Goal: Task Accomplishment & Management: Manage account settings

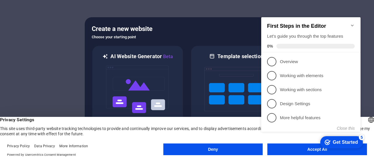
click div "checkmark Get Started 5 First Steps in the Editor Let's guide you through the t…"
click at [352, 25] on icon "Minimize checklist" at bounding box center [352, 26] width 3 height 2
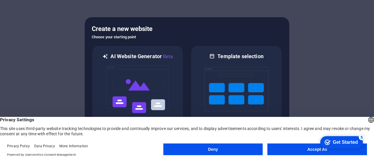
click at [285, 152] on button "Accept All" at bounding box center [317, 149] width 100 height 12
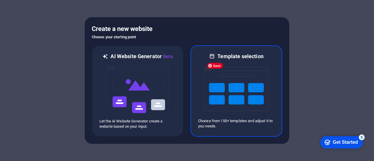
click at [251, 118] on img at bounding box center [236, 89] width 64 height 58
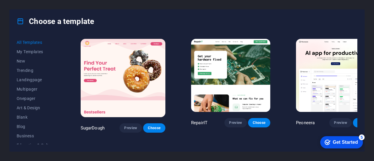
drag, startPoint x: 63, startPoint y: 72, endPoint x: 61, endPoint y: 90, distance: 17.4
click at [61, 90] on div "All Templates My Templates New Trending Landingpage Multipager Onepager Art & D…" at bounding box center [187, 92] width 355 height 118
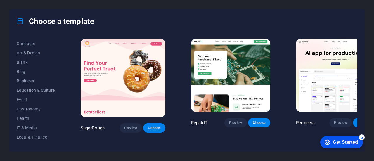
scroll to position [56, 0]
click at [52, 90] on span "Education & Culture" at bounding box center [36, 89] width 38 height 5
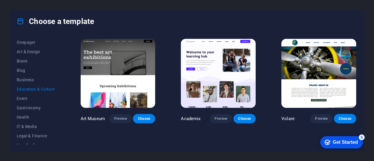
click at [356, 56] on div "Volare Preview Choose" at bounding box center [318, 81] width 77 height 86
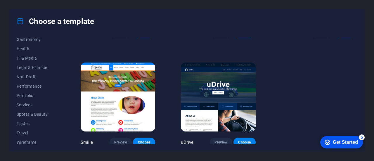
scroll to position [127, 0]
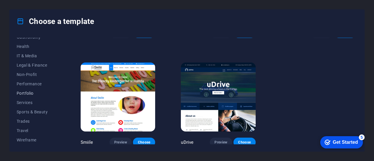
click at [31, 92] on span "Portfolio" at bounding box center [36, 93] width 38 height 5
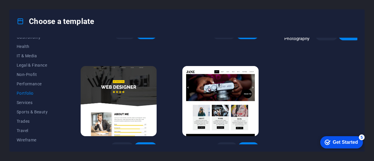
scroll to position [199, 0]
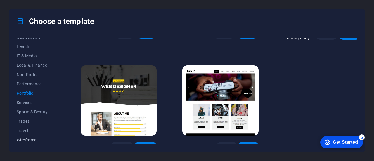
click at [37, 139] on span "Wireframe" at bounding box center [36, 140] width 38 height 5
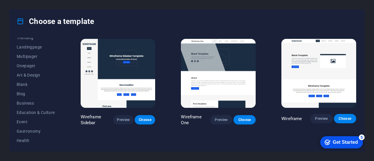
scroll to position [31, 0]
click at [25, 96] on span "Blog" at bounding box center [36, 95] width 38 height 5
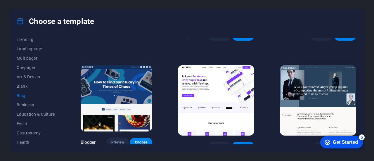
scroll to position [425, 0]
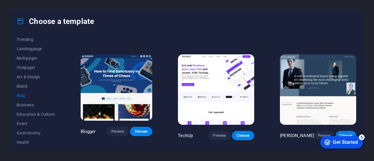
drag, startPoint x: 359, startPoint y: 96, endPoint x: 359, endPoint y: 66, distance: 30.4
click at [359, 66] on div "All Templates My Templates New Trending Landingpage Multipager Onepager Art & D…" at bounding box center [187, 92] width 355 height 118
drag, startPoint x: 356, startPoint y: 97, endPoint x: 356, endPoint y: 70, distance: 27.2
click at [356, 70] on div "RepairIT Preview Choose Peoneera Preview Choose Art Museum Preview Choose Podca…" at bounding box center [218, 91] width 278 height 107
drag, startPoint x: 358, startPoint y: 94, endPoint x: 358, endPoint y: 71, distance: 23.4
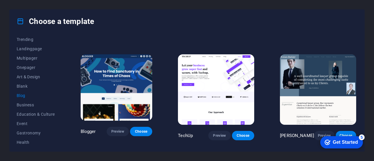
click at [358, 71] on div "All Templates My Templates New Trending Landingpage Multipager Onepager Art & D…" at bounding box center [187, 92] width 355 height 118
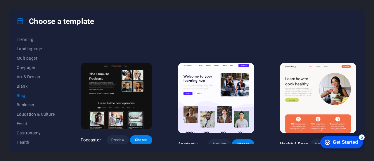
scroll to position [83, 0]
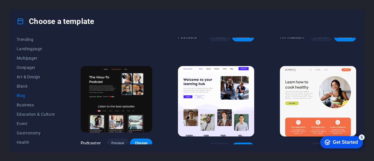
click at [240, 145] on span "Choose" at bounding box center [243, 147] width 13 height 5
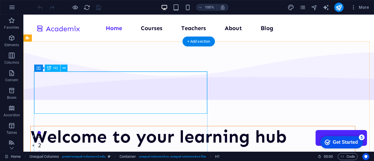
click at [145, 126] on div "Welcome to your learning hub" at bounding box center [193, 136] width 324 height 21
click at [141, 126] on div "Welcome to your learning hub" at bounding box center [193, 136] width 324 height 21
click at [136, 126] on div "Welcome to your learning hub" at bounding box center [193, 136] width 324 height 21
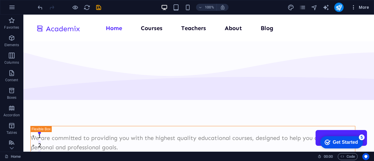
click at [353, 6] on icon "button" at bounding box center [354, 7] width 6 height 6
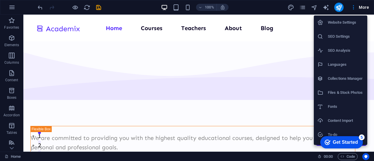
click at [38, 6] on div at bounding box center [187, 80] width 374 height 161
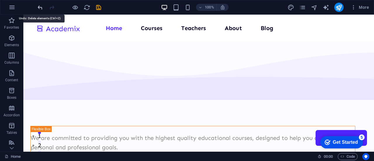
click at [40, 6] on icon "undo" at bounding box center [40, 7] width 7 height 7
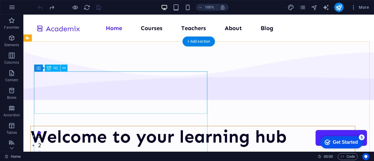
click at [100, 126] on div "Welcome to your learning hub" at bounding box center [193, 136] width 324 height 21
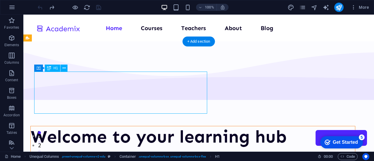
click at [135, 126] on div "Welcome to your learning hub" at bounding box center [193, 136] width 324 height 21
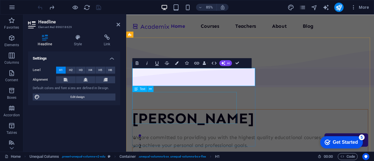
click at [193, 154] on div "We are committed to providing you with the highest quality educational courses,…" at bounding box center [272, 163] width 277 height 19
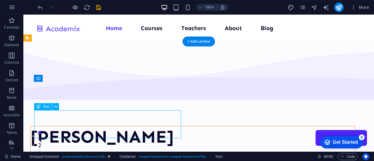
scroll to position [0, 0]
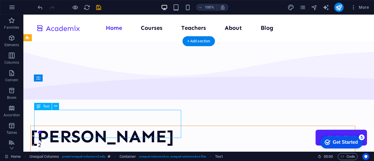
drag, startPoint x: 161, startPoint y: 133, endPoint x: 102, endPoint y: 117, distance: 61.0
click at [102, 154] on div "We are committed to providing you with the highest quality educational courses,…" at bounding box center [193, 163] width 324 height 19
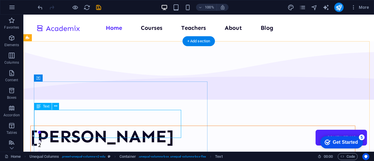
click at [59, 154] on div "We are committed to providing you with the highest quality educational courses,…" at bounding box center [193, 163] width 324 height 19
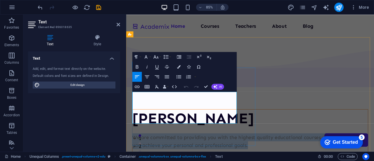
drag, startPoint x: 205, startPoint y: 138, endPoint x: 133, endPoint y: 109, distance: 77.4
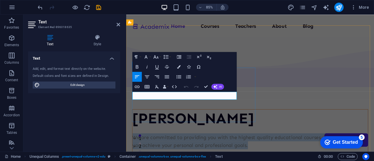
scroll to position [14, 0]
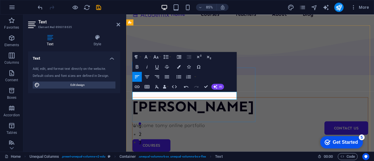
click at [167, 140] on p "​Welcome tomy online portfolio" at bounding box center [272, 144] width 277 height 9
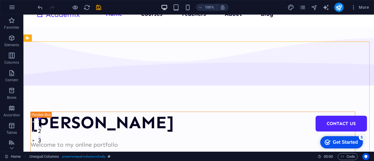
scroll to position [0, 0]
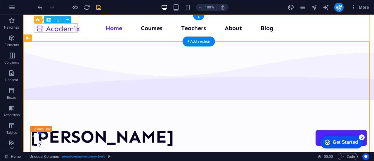
click at [71, 29] on div at bounding box center [58, 28] width 44 height 10
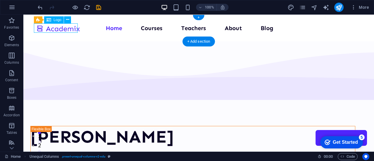
click at [71, 29] on div at bounding box center [58, 28] width 44 height 10
select select "px"
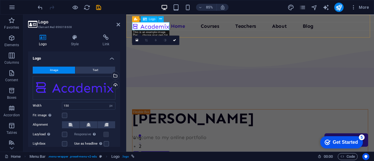
click at [137, 29] on div at bounding box center [155, 28] width 44 height 10
click at [42, 89] on div "Drag files here, click to choose files or select files from Files or our free s…" at bounding box center [74, 87] width 83 height 23
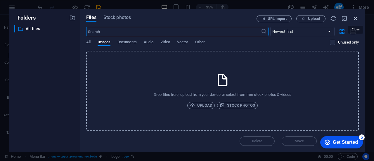
click at [354, 16] on icon "button" at bounding box center [355, 18] width 6 height 6
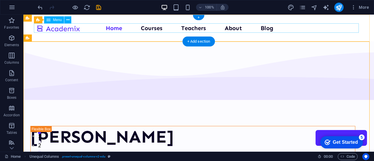
click at [147, 29] on nav "Home Courses Teachers About Blog Contact Us" at bounding box center [198, 27] width 325 height 9
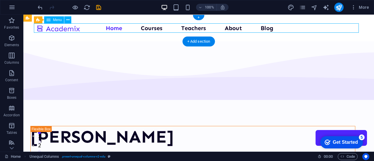
click at [147, 29] on nav "Home Courses Teachers About Blog Contact Us" at bounding box center [198, 27] width 325 height 9
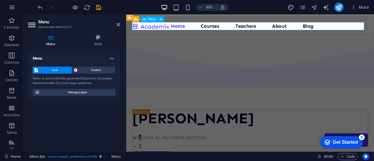
click at [216, 27] on nav "Home Courses Teachers About Blog Contact Us" at bounding box center [272, 27] width 278 height 9
click at [222, 26] on nav "Home Courses Teachers About Blog Contact Us" at bounding box center [272, 27] width 278 height 9
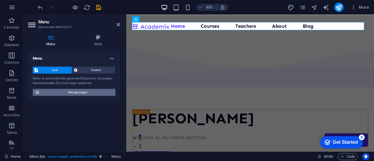
click at [66, 94] on span "Manage pages" at bounding box center [77, 92] width 72 height 7
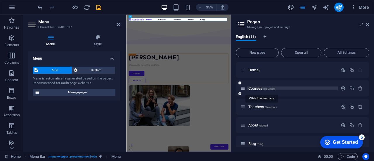
click at [261, 87] on span "Courses /courses" at bounding box center [261, 88] width 26 height 4
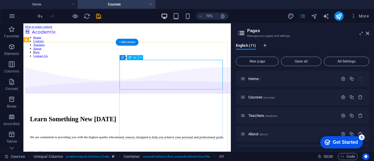
click at [238, 155] on div "Learn Something New [DATE]" at bounding box center [172, 160] width 278 height 11
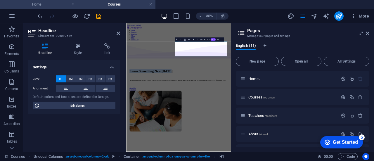
click at [58, 5] on h4 "Home" at bounding box center [39, 4] width 78 height 6
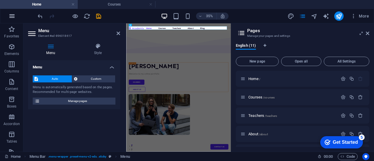
click at [11, 20] on button "button" at bounding box center [12, 16] width 14 height 14
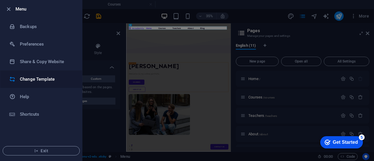
click at [27, 77] on h6 "Change Template" at bounding box center [47, 79] width 54 height 7
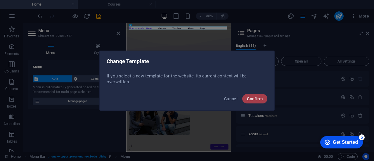
click at [255, 98] on span "Confirm" at bounding box center [255, 98] width 16 height 5
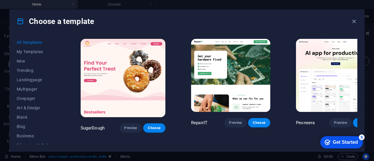
drag, startPoint x: 357, startPoint y: 40, endPoint x: 357, endPoint y: 49, distance: 9.1
click at [357, 49] on div "All Templates My Templates New Trending Landingpage Multipager Onepager Art & D…" at bounding box center [187, 92] width 355 height 118
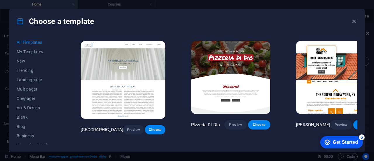
scroll to position [2398, 0]
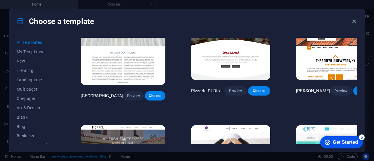
click at [354, 21] on icon "button" at bounding box center [354, 21] width 7 height 7
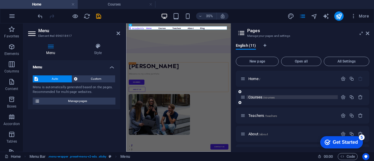
click at [258, 98] on span "Courses /courses" at bounding box center [261, 97] width 26 height 4
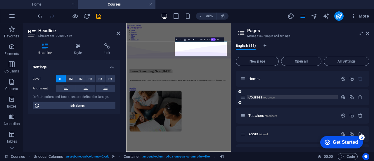
click at [259, 97] on span "Courses /courses" at bounding box center [261, 97] width 26 height 4
click at [265, 97] on span "/courses" at bounding box center [269, 97] width 12 height 3
click at [339, 155] on h1 "Learn Something New [DATE]" at bounding box center [276, 160] width 280 height 11
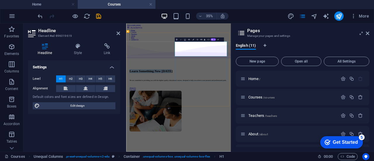
click at [339, 155] on h1 "Learn Something New [DATE]" at bounding box center [276, 160] width 280 height 11
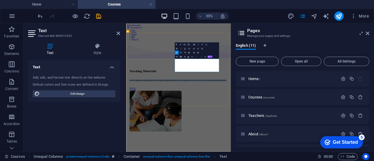
drag, startPoint x: 320, startPoint y: 157, endPoint x: 265, endPoint y: 130, distance: 61.5
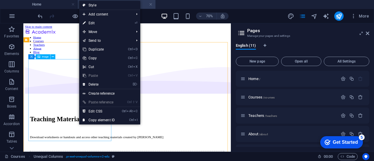
click at [46, 58] on span "Image" at bounding box center [45, 57] width 7 height 2
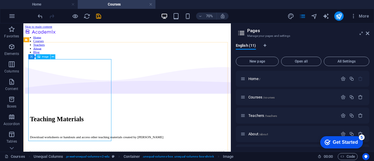
click at [53, 57] on icon at bounding box center [53, 57] width 2 height 4
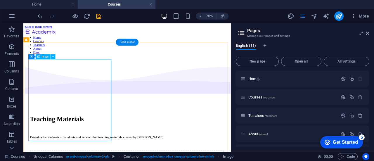
select select "px"
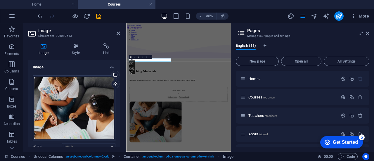
click at [46, 48] on icon at bounding box center [43, 46] width 31 height 6
click at [43, 48] on icon at bounding box center [43, 46] width 31 height 6
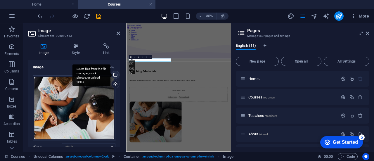
click at [115, 76] on div "Select files from the file manager, stock photos, or upload file(s)" at bounding box center [114, 75] width 9 height 9
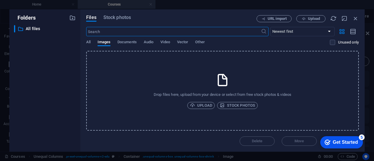
type input "100"
select select "vw"
type input "300"
click at [233, 104] on span "Stock photos" at bounding box center [237, 105] width 35 height 7
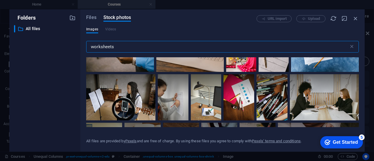
scroll to position [242, 0]
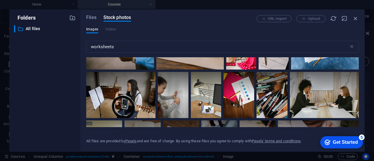
drag, startPoint x: 357, startPoint y: 78, endPoint x: 358, endPoint y: 82, distance: 3.6
click at [358, 82] on div at bounding box center [222, 92] width 273 height 70
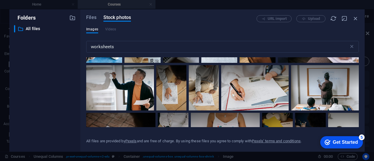
scroll to position [354, 0]
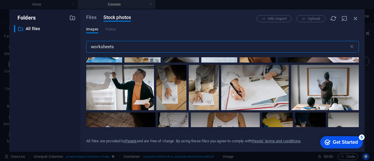
click at [233, 48] on input "worksheets" at bounding box center [217, 47] width 263 height 12
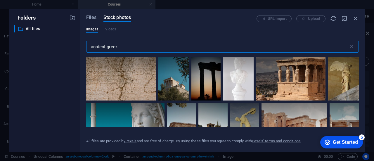
scroll to position [473, 0]
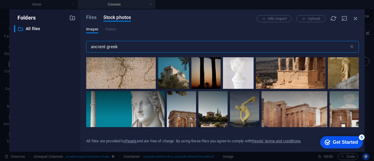
type input "ancient greek"
click at [156, 85] on div at bounding box center [121, 63] width 70 height 52
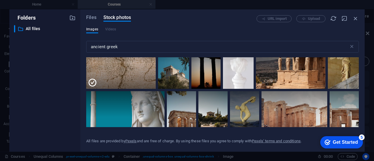
click at [156, 86] on div at bounding box center [121, 76] width 70 height 26
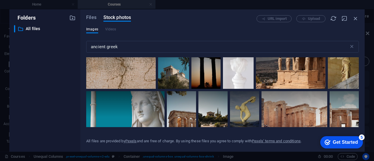
click at [156, 86] on div at bounding box center [121, 63] width 70 height 52
click at [156, 87] on div at bounding box center [121, 63] width 70 height 52
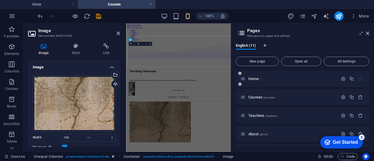
select select "DISABLED_OPTION_VALUE"
type input "400"
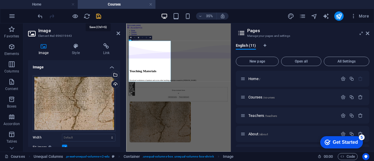
click at [98, 13] on icon "save" at bounding box center [98, 16] width 7 height 7
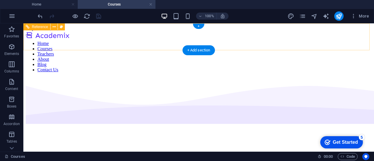
click at [68, 37] on div at bounding box center [48, 36] width 44 height 10
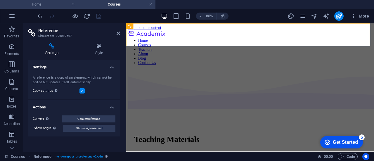
click at [46, 6] on h4 "Home" at bounding box center [39, 4] width 78 height 6
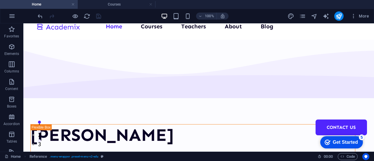
scroll to position [0, 0]
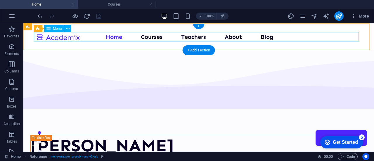
click at [227, 38] on nav "Home Courses Teachers About Blog Contact Us" at bounding box center [198, 36] width 325 height 9
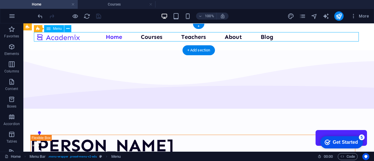
click at [227, 38] on nav "Home Courses Teachers About Blog Contact Us" at bounding box center [198, 36] width 325 height 9
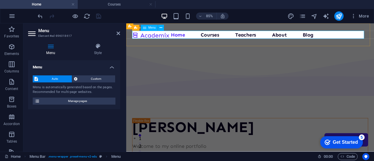
click at [302, 39] on nav "Home Courses Teachers About Blog Contact Us" at bounding box center [272, 36] width 278 height 9
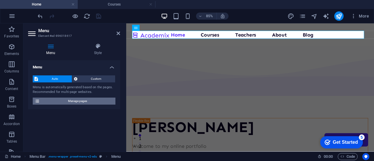
click at [98, 99] on span "Manage pages" at bounding box center [77, 101] width 72 height 7
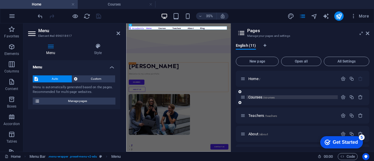
click at [264, 97] on span "/courses" at bounding box center [269, 97] width 12 height 3
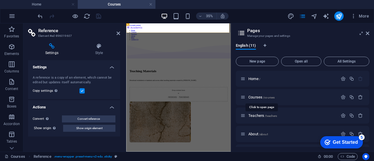
drag, startPoint x: 382, startPoint y: 120, endPoint x: 415, endPoint y: 124, distance: 33.6
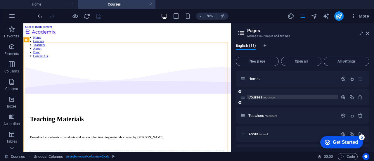
click at [256, 97] on span "Courses /courses" at bounding box center [261, 97] width 26 height 4
drag, startPoint x: 256, startPoint y: 97, endPoint x: 235, endPoint y: 94, distance: 21.0
click at [235, 94] on div "English (11) New page Open all All Settings Home / Courses /courses Teachers /t…" at bounding box center [302, 95] width 143 height 113
click at [342, 96] on icon "button" at bounding box center [343, 97] width 5 height 5
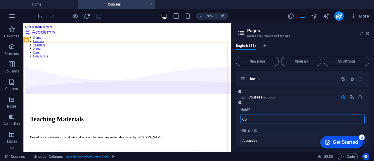
type input "C"
type input "m"
type input "Materials"
type input "/materials"
type input "Materials"
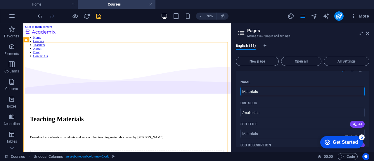
scroll to position [34, 0]
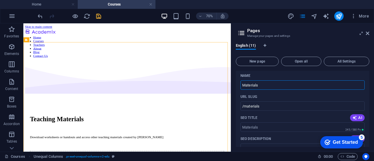
click at [233, 118] on div "English (11) New page Open all All Settings Home / Materials /materials Name Ma…" at bounding box center [302, 95] width 143 height 113
drag, startPoint x: 369, startPoint y: 81, endPoint x: 369, endPoint y: 86, distance: 4.7
click at [369, 86] on div "English (11) New page Open all All Settings Home / Materials /materials Name Ma…" at bounding box center [302, 95] width 143 height 113
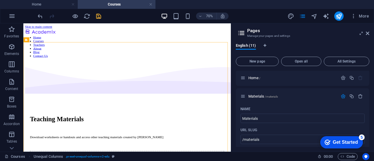
scroll to position [0, 0]
click at [341, 98] on icon "button" at bounding box center [343, 97] width 5 height 5
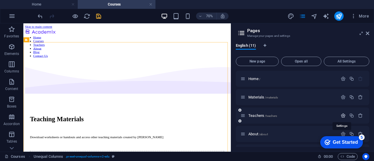
click at [341, 115] on icon "button" at bounding box center [343, 115] width 5 height 5
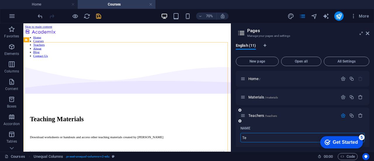
type input "T"
type input "/t"
type input "C"
type input "/"
type input "CV"
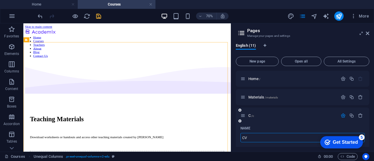
type input "/c"
type input "C"
type input "CV"
type input "/cv"
type input "CV"
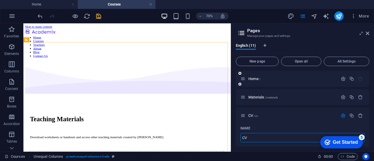
type input "CV"
drag, startPoint x: 368, startPoint y: 75, endPoint x: 369, endPoint y: 83, distance: 8.0
click at [369, 83] on div "Home / Materials /materials CV /cv Name CV ​ URL SLUG /cv ​ SEO Title AI CV ​ 1…" at bounding box center [303, 109] width 134 height 76
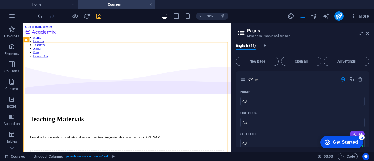
scroll to position [29, 0]
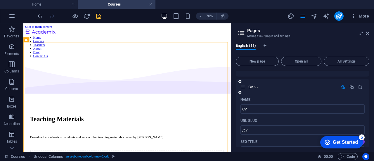
click at [342, 87] on icon "button" at bounding box center [343, 86] width 5 height 5
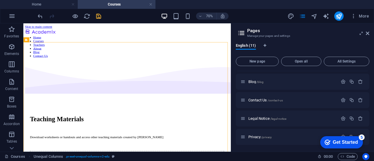
scroll to position [71, 0]
click at [342, 99] on icon "button" at bounding box center [343, 99] width 5 height 5
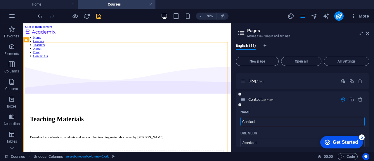
type input "Contact"
type input "/contact"
type input "Contact"
click at [342, 99] on icon "button" at bounding box center [343, 99] width 5 height 5
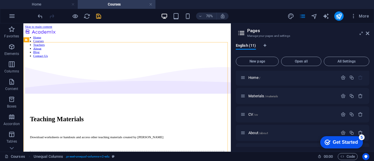
scroll to position [0, 0]
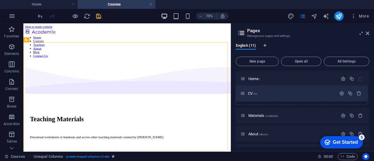
drag, startPoint x: 245, startPoint y: 116, endPoint x: 244, endPoint y: 91, distance: 24.9
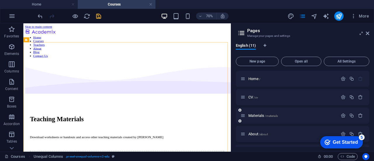
scroll to position [1, 0]
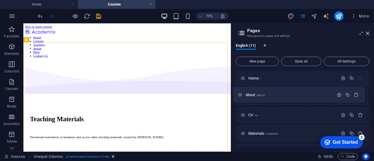
drag, startPoint x: 242, startPoint y: 134, endPoint x: 239, endPoint y: 93, distance: 41.0
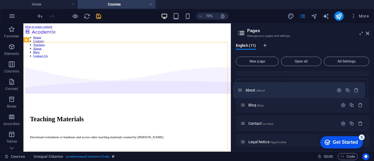
scroll to position [41, 0]
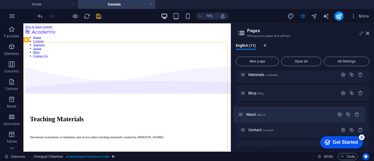
drag, startPoint x: 242, startPoint y: 95, endPoint x: 239, endPoint y: 115, distance: 20.3
click at [239, 115] on div "Home / About /about CV /cv Materials /materials Blog /blog Contact /contact Leg…" at bounding box center [303, 130] width 134 height 200
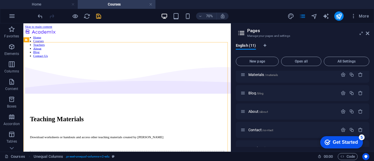
drag, startPoint x: 369, startPoint y: 98, endPoint x: 368, endPoint y: 83, distance: 15.5
click at [368, 83] on div "English (11) New page Open all All Settings Home / CV /cv Materials /materials …" at bounding box center [302, 95] width 143 height 113
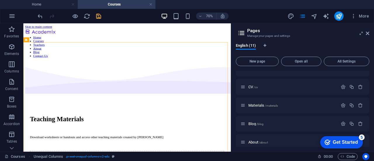
scroll to position [9, 0]
click at [262, 106] on span "Materials /materials" at bounding box center [263, 106] width 30 height 4
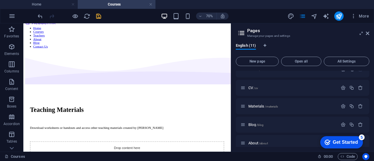
scroll to position [0, 0]
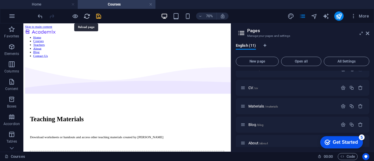
click at [88, 13] on icon "reload" at bounding box center [87, 16] width 7 height 7
click at [98, 18] on icon "save" at bounding box center [98, 16] width 7 height 7
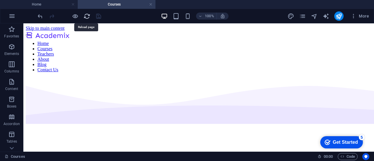
click at [86, 17] on icon "reload" at bounding box center [87, 16] width 7 height 7
drag, startPoint x: 151, startPoint y: 4, endPoint x: 64, endPoint y: 0, distance: 87.8
click at [151, 4] on link at bounding box center [151, 5] width 4 height 6
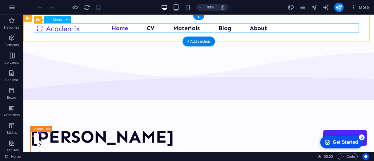
click at [197, 27] on nav "Home CV Materials Blog About Contact" at bounding box center [198, 27] width 325 height 9
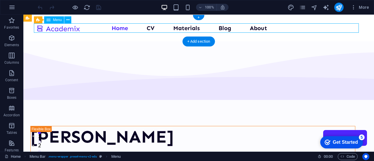
click at [197, 27] on nav "Home CV Materials Blog About Contact" at bounding box center [198, 27] width 325 height 9
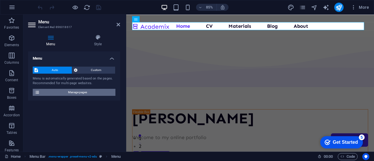
click at [98, 92] on span "Manage pages" at bounding box center [77, 92] width 72 height 7
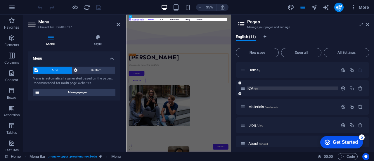
click at [252, 88] on span "CV /cv" at bounding box center [253, 88] width 10 height 4
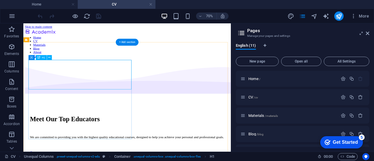
click at [125, 155] on div "Meet Our Top Educators" at bounding box center [172, 160] width 278 height 11
click at [115, 155] on div "Meet Our Top Educators" at bounding box center [172, 160] width 278 height 11
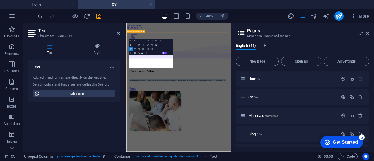
drag, startPoint x: 190, startPoint y: 149, endPoint x: 130, endPoint y: 117, distance: 68.5
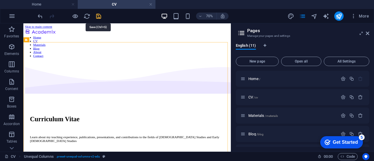
click at [99, 15] on icon "save" at bounding box center [98, 16] width 7 height 7
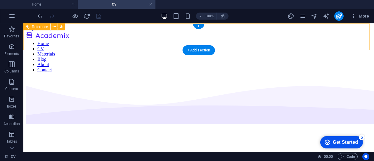
click at [119, 41] on nav "Home CV Materials Blog About Contact" at bounding box center [199, 57] width 346 height 32
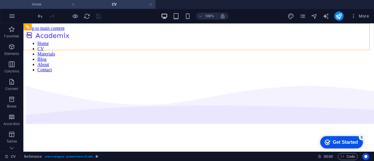
click at [51, 6] on h4 "Home" at bounding box center [39, 4] width 78 height 6
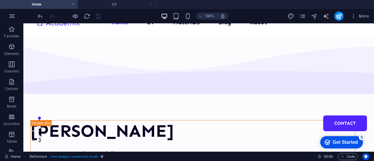
scroll to position [11, 0]
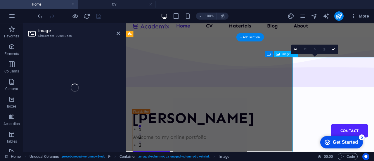
select select "px"
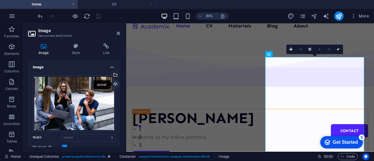
click at [113, 82] on div "Upload" at bounding box center [114, 84] width 9 height 9
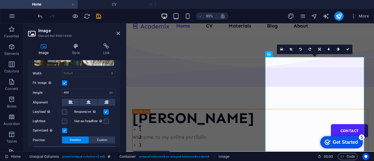
scroll to position [72, 0]
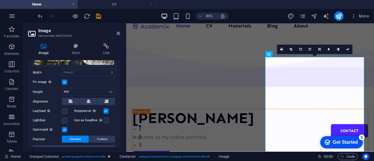
drag, startPoint x: 121, startPoint y: 94, endPoint x: 120, endPoint y: 104, distance: 10.0
click at [120, 104] on div "Image Style Link Image Drag files here, click to choose files or select files f…" at bounding box center [73, 95] width 101 height 113
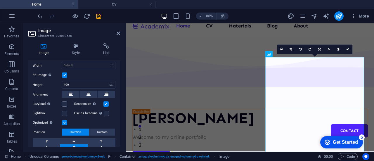
scroll to position [79, 0]
click at [312, 50] on link at bounding box center [309, 49] width 9 height 9
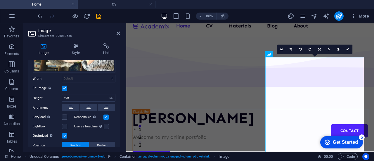
scroll to position [64, 0]
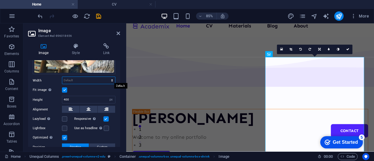
click at [110, 81] on select "Default auto px rem % em vh vw" at bounding box center [88, 80] width 53 height 7
click at [62, 77] on select "Default auto px rem % em vh vw" at bounding box center [88, 80] width 53 height 7
select select "DISABLED_OPTION_VALUE"
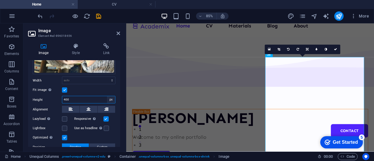
click at [109, 99] on select "Default auto px" at bounding box center [111, 99] width 8 height 7
select select "auto"
click at [107, 96] on select "Default auto px" at bounding box center [111, 99] width 8 height 7
select select "DISABLED_OPTION_VALUE"
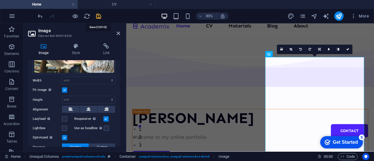
click at [97, 18] on icon "save" at bounding box center [98, 16] width 7 height 7
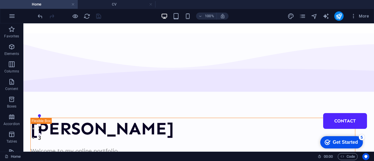
scroll to position [0, 0]
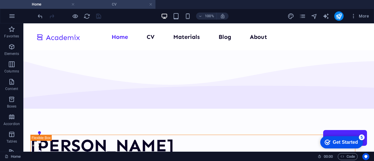
click at [128, 3] on h4 "CV" at bounding box center [117, 4] width 78 height 6
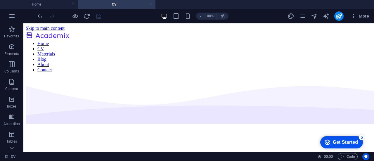
click at [150, 5] on link at bounding box center [151, 5] width 4 height 6
